Goal: Task Accomplishment & Management: Manage account settings

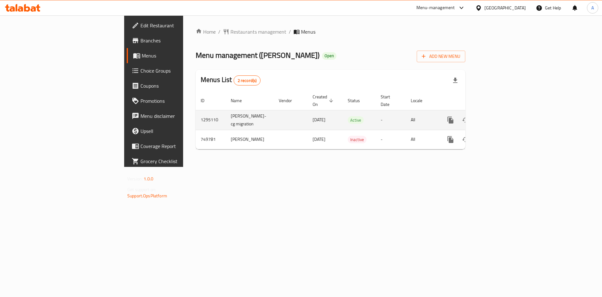
click at [500, 116] on icon "enhanced table" at bounding box center [496, 120] width 8 height 8
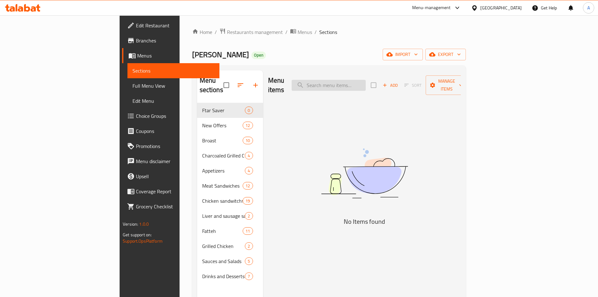
click at [350, 80] on input "search" at bounding box center [329, 85] width 74 height 11
paste input "صنية بهير"
type input "صنية"
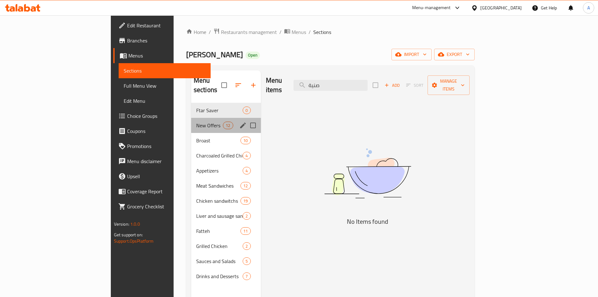
click at [191, 118] on div "New Offers 12" at bounding box center [226, 125] width 70 height 15
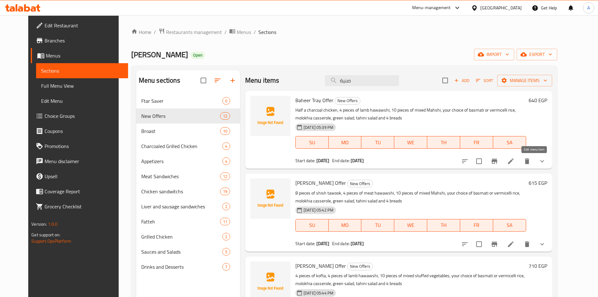
click at [514, 162] on icon at bounding box center [511, 161] width 8 height 8
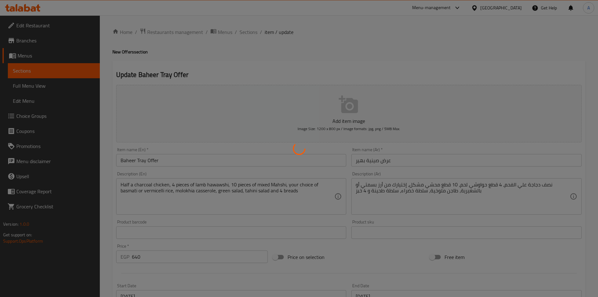
type input "إختيارك من الأرز:"
type input "1"
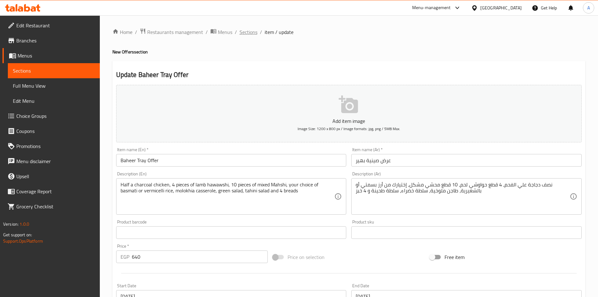
click at [249, 30] on span "Sections" at bounding box center [248, 32] width 18 height 8
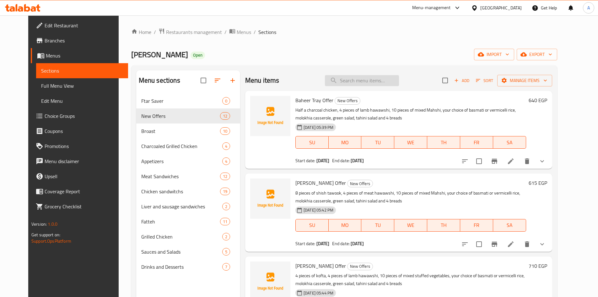
click at [365, 80] on input "search" at bounding box center [362, 80] width 74 height 11
paste input "صنية بهير"
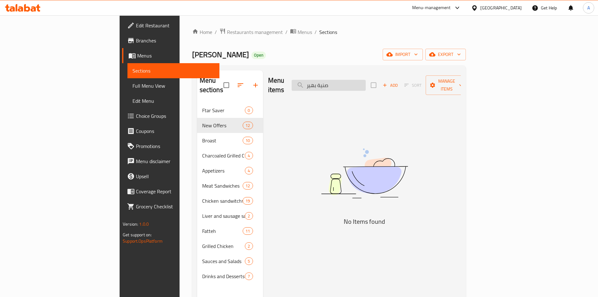
click at [363, 80] on input "صنية بهير" at bounding box center [329, 85] width 74 height 11
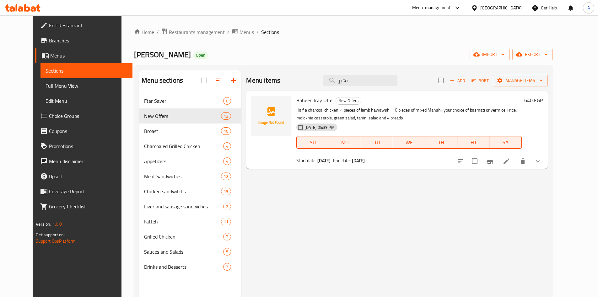
type input "بهير"
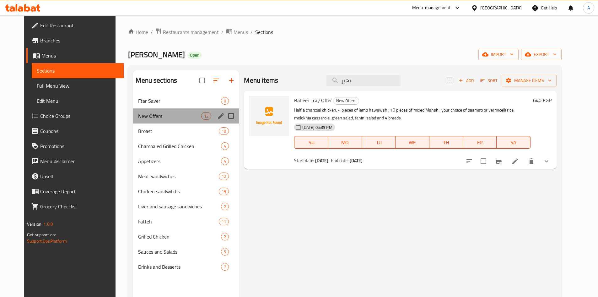
click at [164, 111] on div "New Offers 12" at bounding box center [186, 115] width 106 height 15
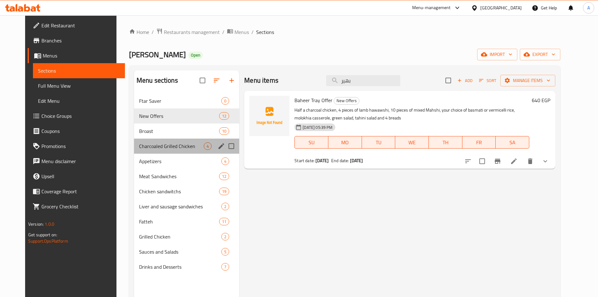
click at [168, 140] on div "Charcoaled Grilled Chicken 4" at bounding box center [186, 145] width 105 height 15
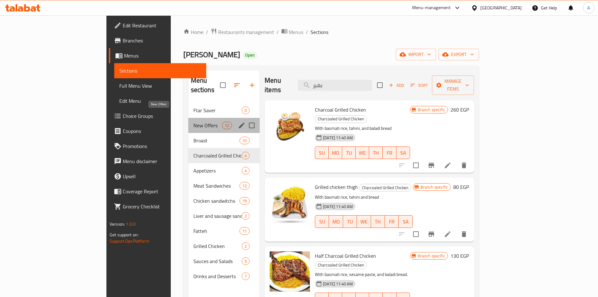
click at [193, 121] on span "New Offers" at bounding box center [207, 125] width 29 height 8
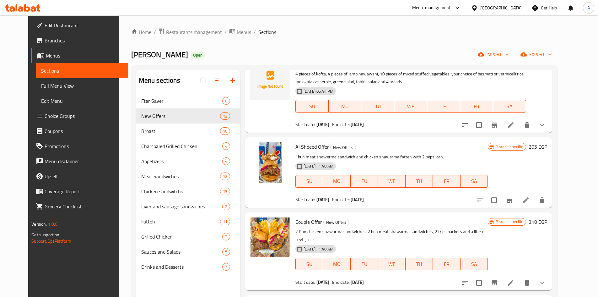
scroll to position [126, 0]
